Goal: Task Accomplishment & Management: Manage account settings

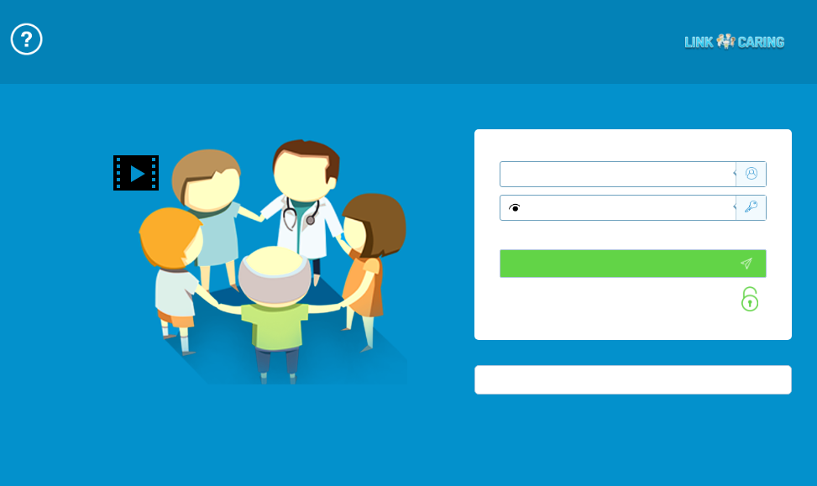
type input "התחבר עכשיו"
type input "עדיין לא? צור חשבון!"
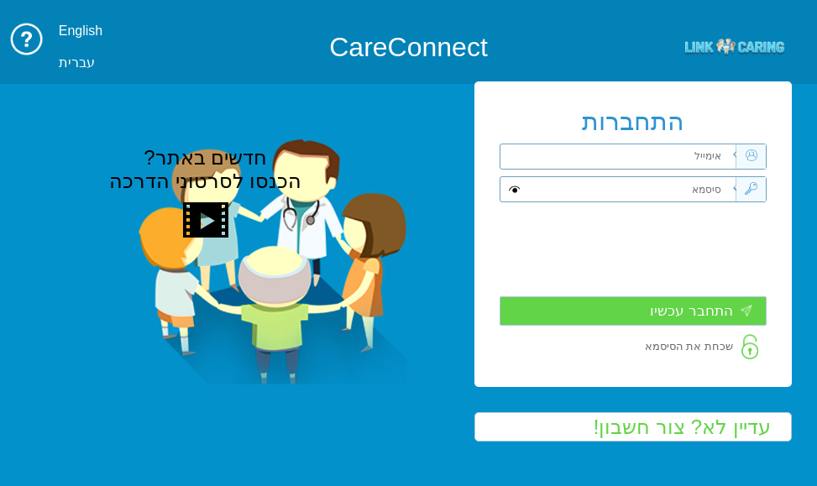
click at [580, 185] on input "text" at bounding box center [628, 189] width 215 height 24
click at [593, 159] on input "text" at bounding box center [628, 156] width 215 height 24
paste input "[EMAIL_ADDRESS][DOMAIN_NAME]"
type input "[EMAIL_ADDRESS][DOMAIN_NAME]"
click at [693, 191] on input "text" at bounding box center [628, 189] width 215 height 24
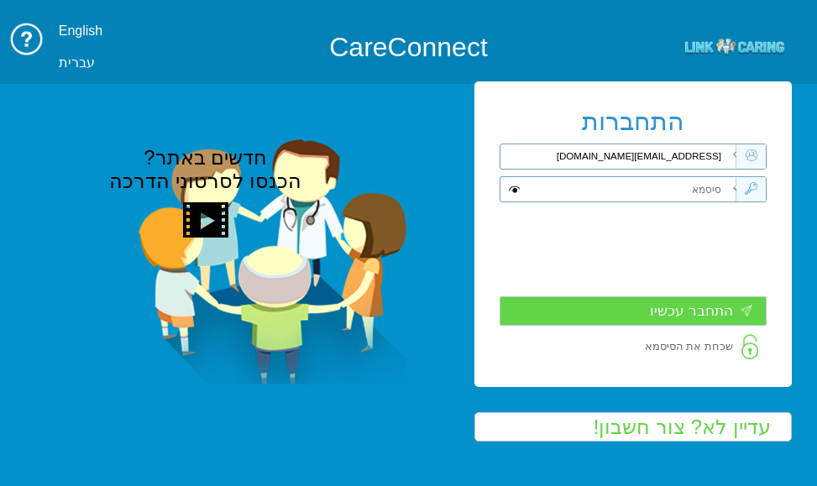
paste input "Smadar2019"
type input "Smadar2019"
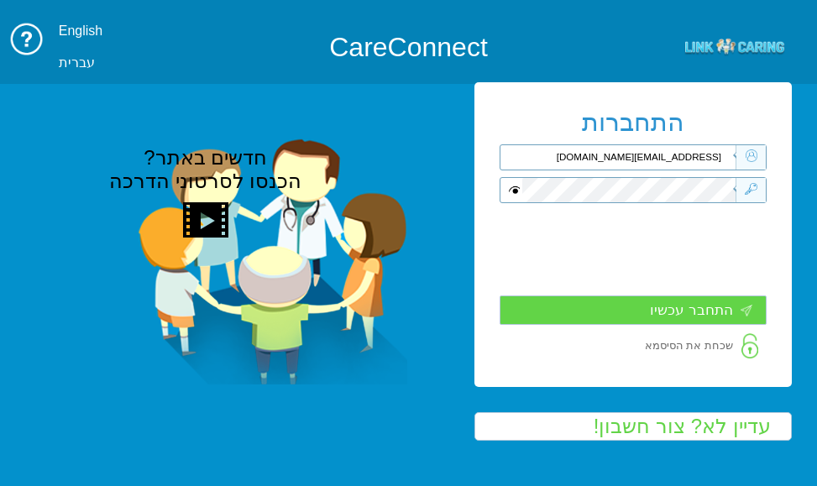
click at [686, 306] on input "התחבר עכשיו" at bounding box center [633, 310] width 267 height 29
